Goal: Transaction & Acquisition: Purchase product/service

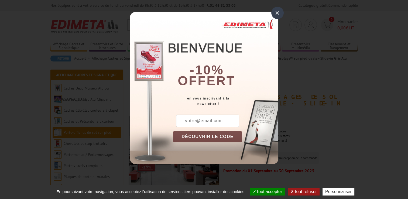
click at [278, 14] on div "×" at bounding box center [278, 13] width 12 height 12
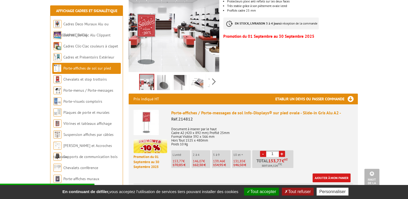
scroll to position [135, 0]
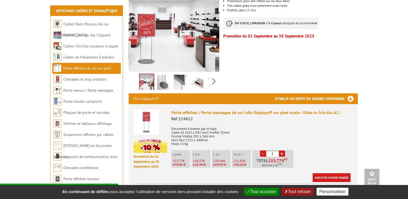
click at [244, 159] on p "131,85 €" at bounding box center [243, 161] width 18 height 4
click at [285, 151] on link "+" at bounding box center [282, 154] width 6 height 6
drag, startPoint x: 276, startPoint y: 147, endPoint x: 270, endPoint y: 146, distance: 6.4
click at [270, 151] on input "2" at bounding box center [272, 154] width 13 height 6
click at [305, 140] on div "Porte-affiches / Porte-messages de sol Info-Displays® sur pied ovale - Slide-in…" at bounding box center [262, 146] width 182 height 73
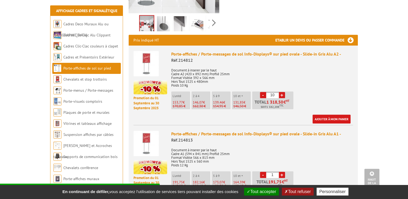
scroll to position [216, 0]
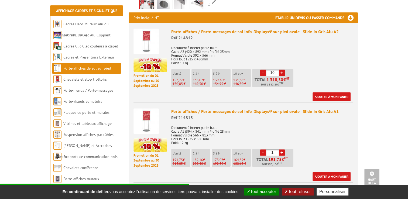
drag, startPoint x: 275, startPoint y: 67, endPoint x: 268, endPoint y: 65, distance: 7.9
click at [268, 70] on input "10" at bounding box center [272, 73] width 13 height 6
type input "0"
click at [313, 135] on p "Document à inserer par le haut Cadre A1 (594 x 841 mm) Profilé 25mm Format Visi…" at bounding box center [262, 133] width 182 height 23
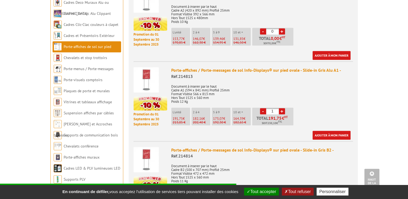
scroll to position [270, 0]
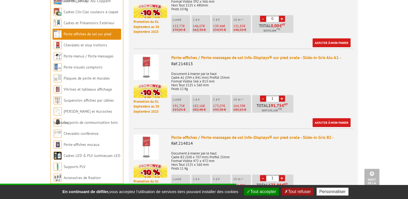
click at [274, 96] on input "1" at bounding box center [272, 99] width 13 height 6
type input "10"
click at [330, 76] on p "Document à inserer par le haut Cadre A1 (594 x 841 mm) Profilé 25mm Format Visi…" at bounding box center [262, 79] width 182 height 23
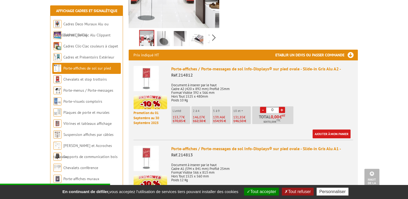
scroll to position [216, 0]
